Goal: Task Accomplishment & Management: Manage account settings

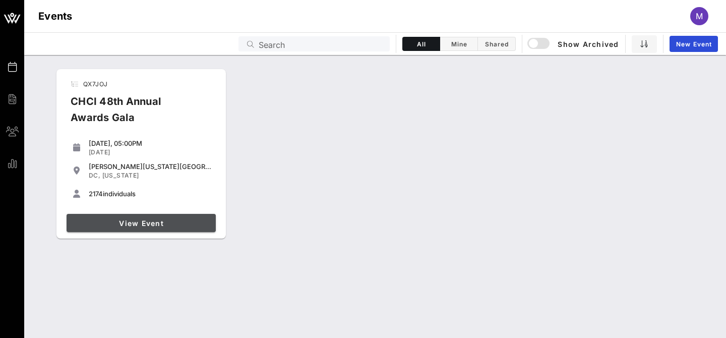
click at [112, 219] on span "View Event" at bounding box center [141, 223] width 141 height 9
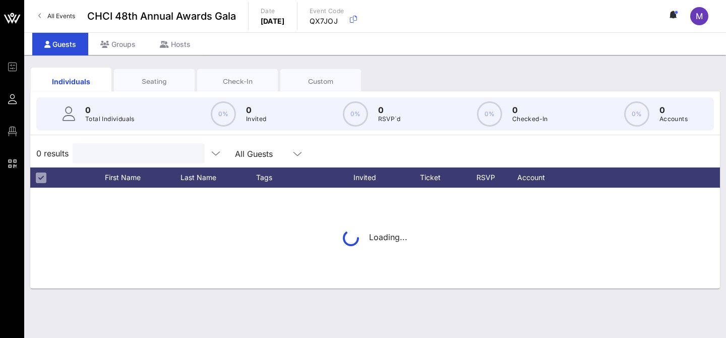
click at [140, 156] on input "text" at bounding box center [138, 153] width 118 height 13
type input "[PERSON_NAME]"
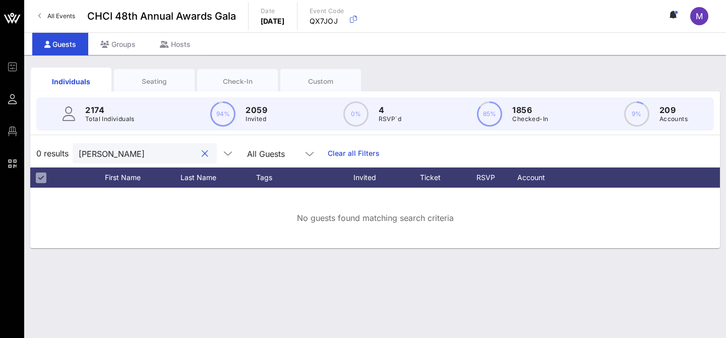
drag, startPoint x: 104, startPoint y: 155, endPoint x: 145, endPoint y: 154, distance: 41.3
click at [145, 154] on input "[PERSON_NAME]" at bounding box center [138, 153] width 118 height 13
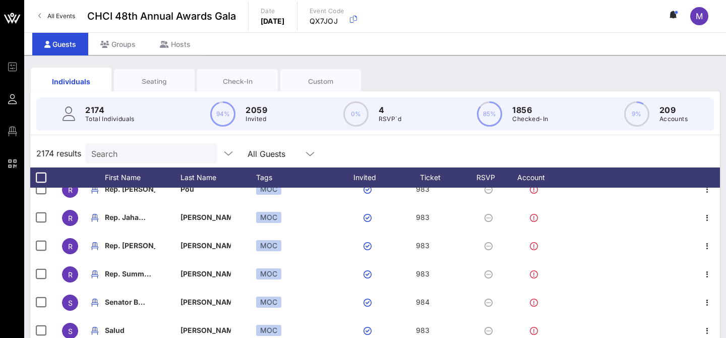
click at [138, 69] on div "Seating" at bounding box center [154, 81] width 81 height 25
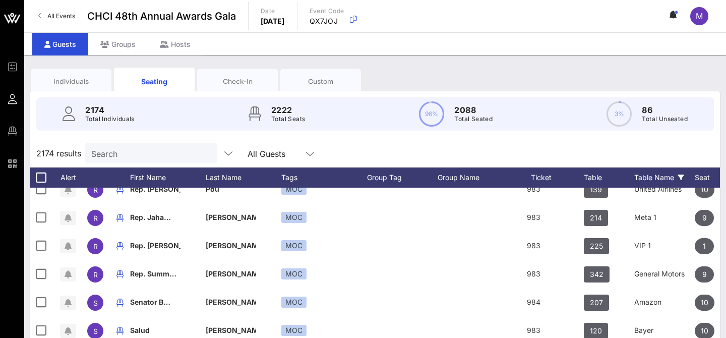
click at [678, 177] on icon at bounding box center [681, 177] width 6 height 6
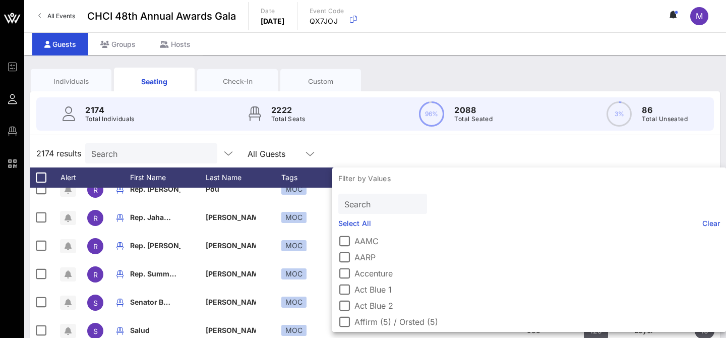
click at [387, 198] on input "Search" at bounding box center [381, 203] width 75 height 13
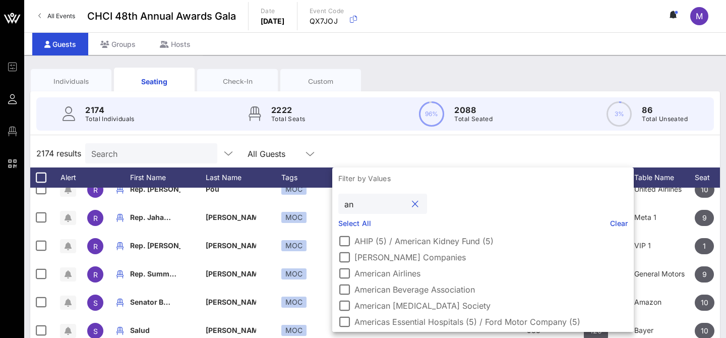
type input "a"
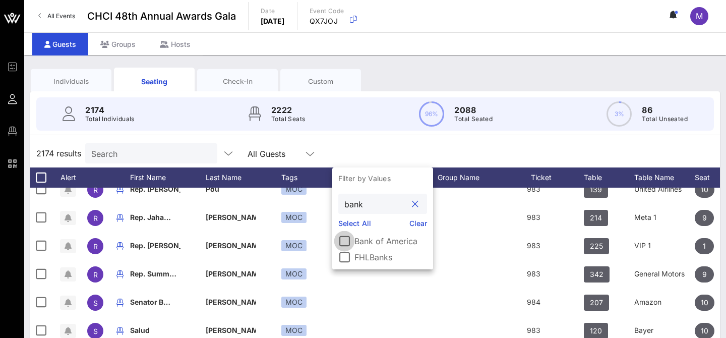
type input "bank"
click at [340, 237] on div at bounding box center [344, 240] width 17 height 17
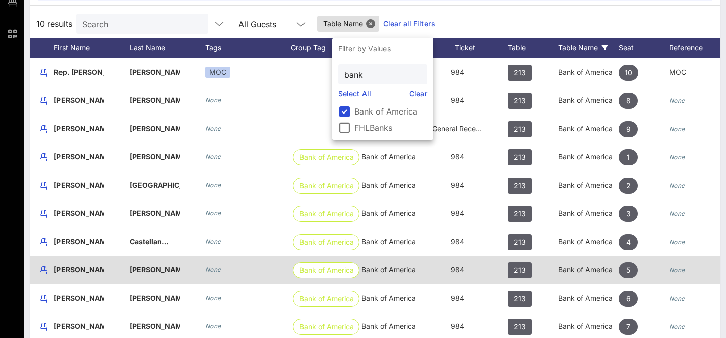
scroll to position [0, 111]
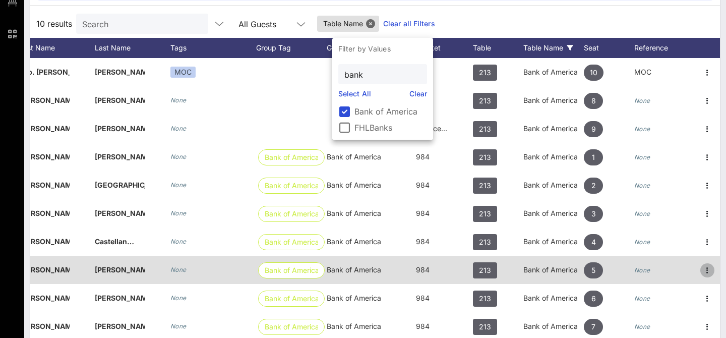
click at [710, 268] on icon "button" at bounding box center [707, 270] width 12 height 12
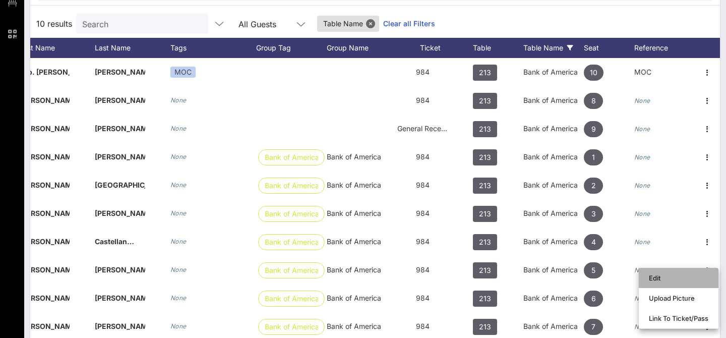
click at [690, 275] on div "Edit" at bounding box center [678, 278] width 59 height 8
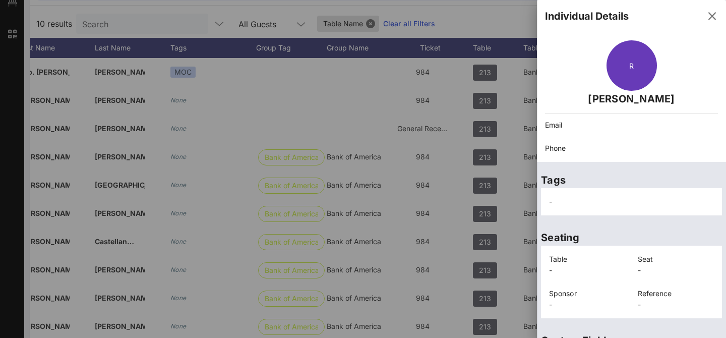
scroll to position [252, 0]
